Goal: Task Accomplishment & Management: Use online tool/utility

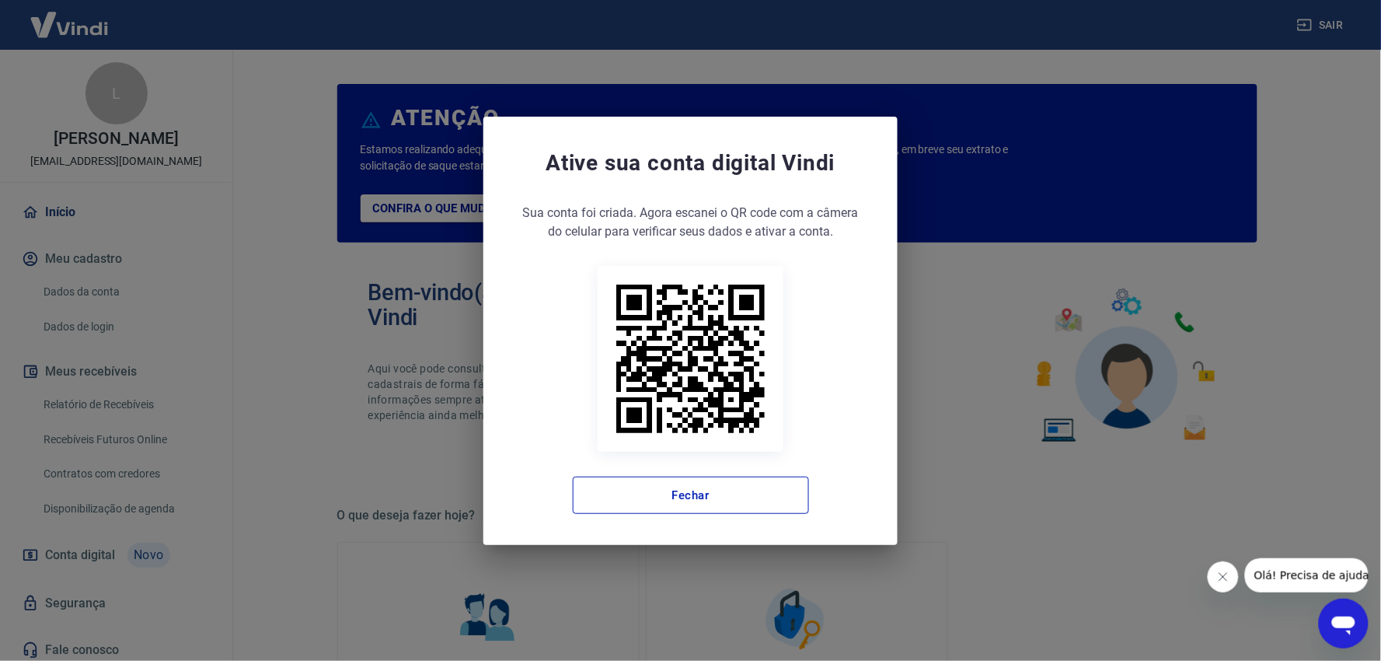
drag, startPoint x: 673, startPoint y: 494, endPoint x: 224, endPoint y: 479, distance: 449.4
click at [672, 491] on button "Fechar" at bounding box center [691, 494] width 236 height 37
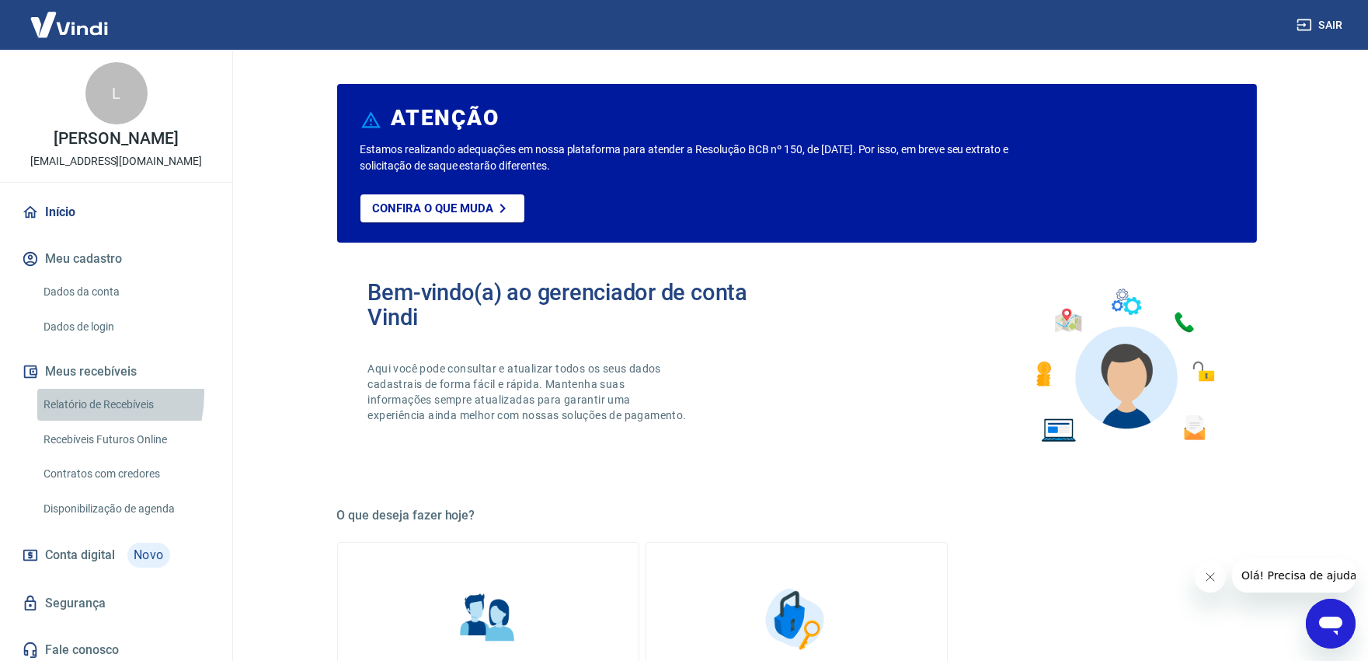
click at [70, 410] on link "Relatório de Recebíveis" at bounding box center [125, 405] width 176 height 32
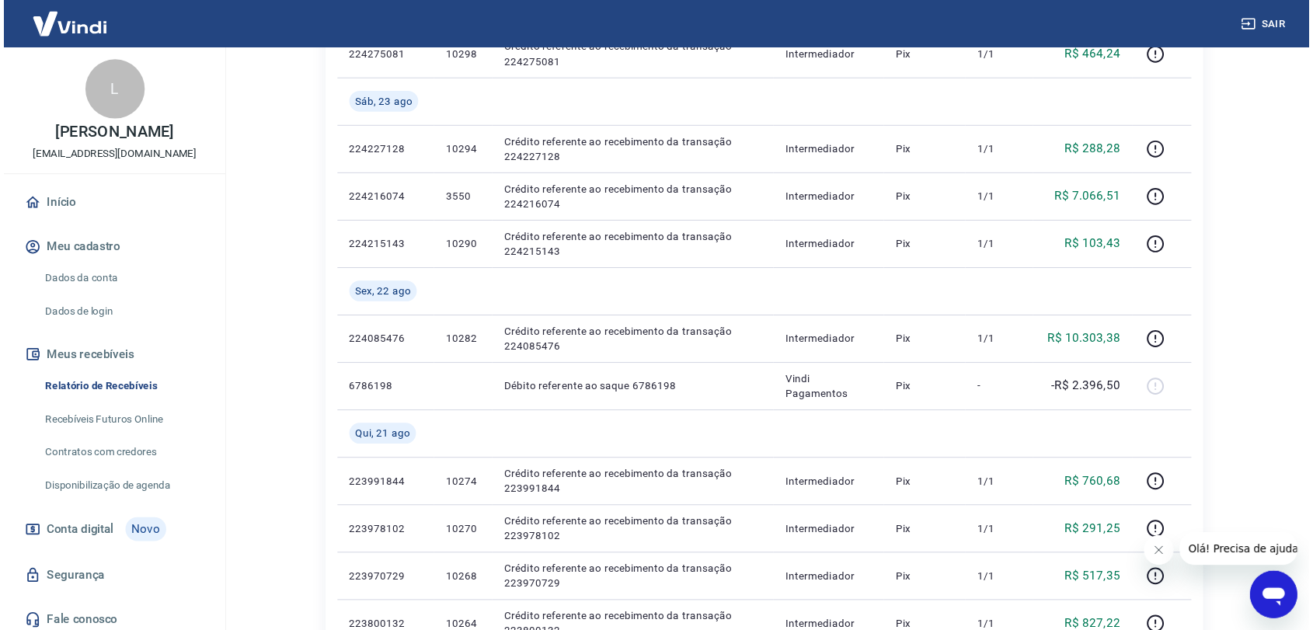
scroll to position [690, 0]
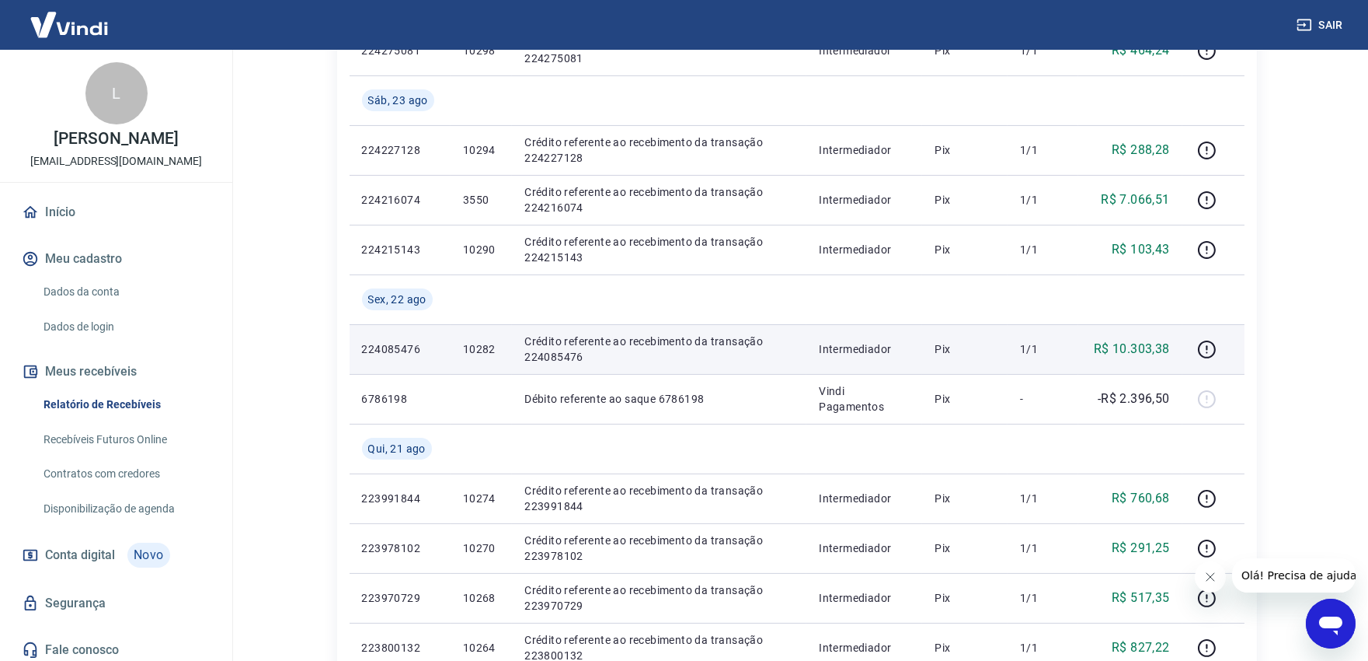
click at [478, 346] on p "10282" at bounding box center [481, 349] width 37 height 16
drag, startPoint x: 1098, startPoint y: 347, endPoint x: 1182, endPoint y: 347, distance: 83.9
click at [1182, 347] on td "R$ 10.303,38" at bounding box center [1131, 349] width 104 height 50
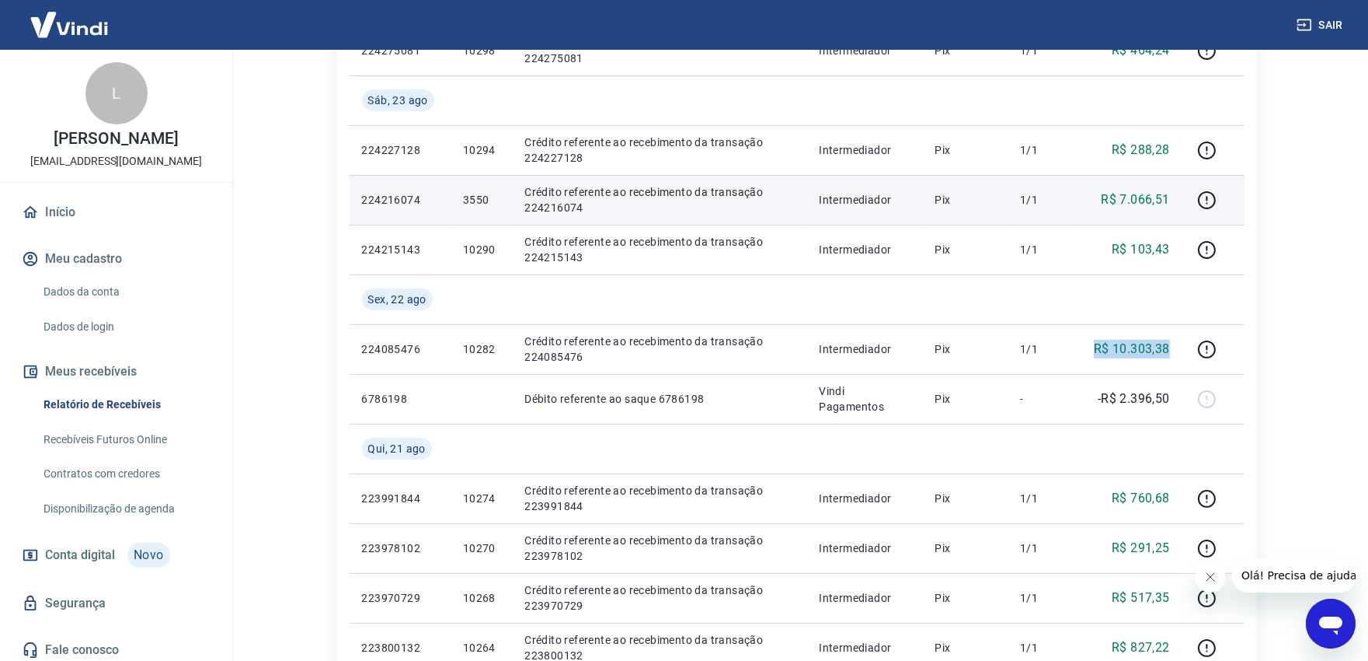
copy p "R$ 10.303,38"
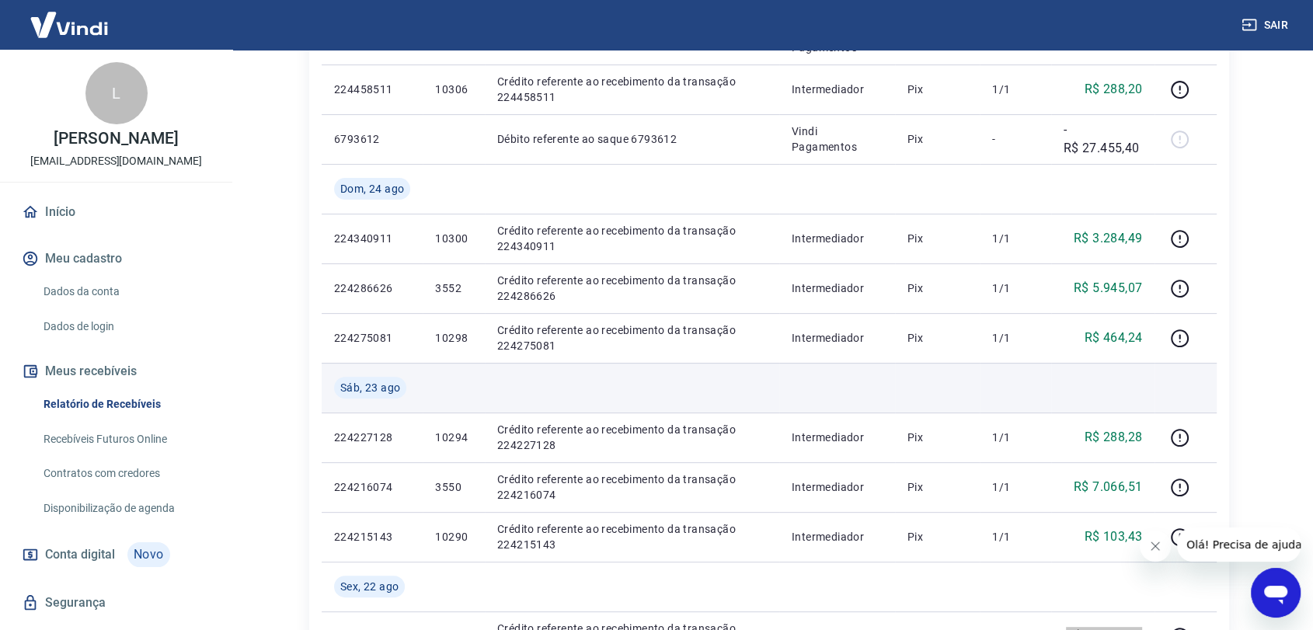
scroll to position [518, 0]
